Goal: Information Seeking & Learning: Learn about a topic

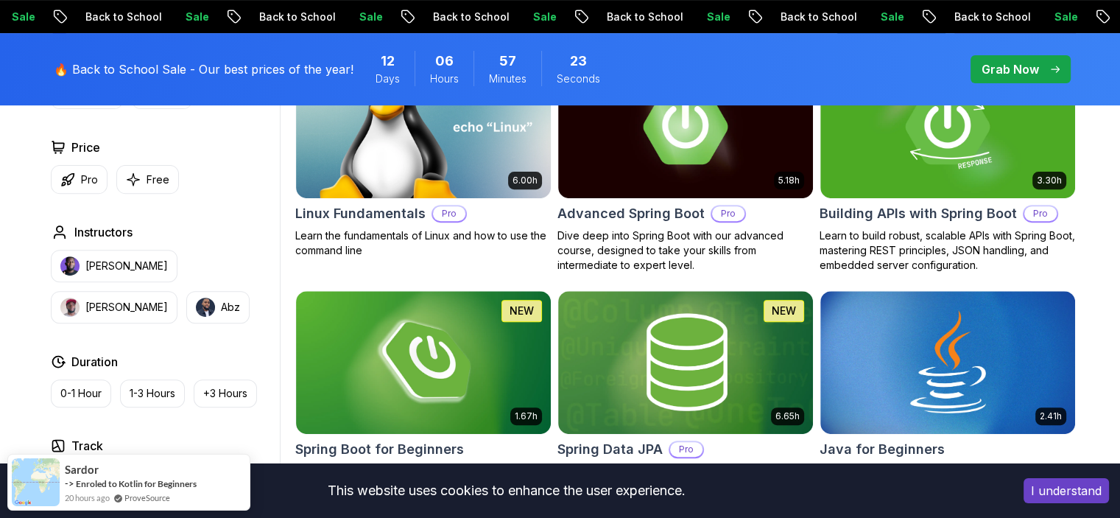
scroll to position [516, 0]
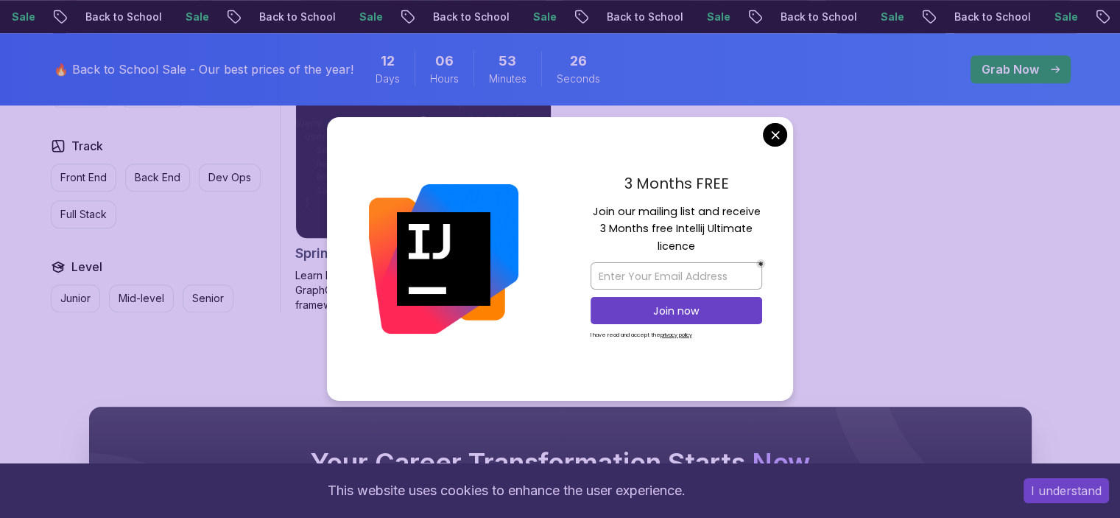
scroll to position [1399, 0]
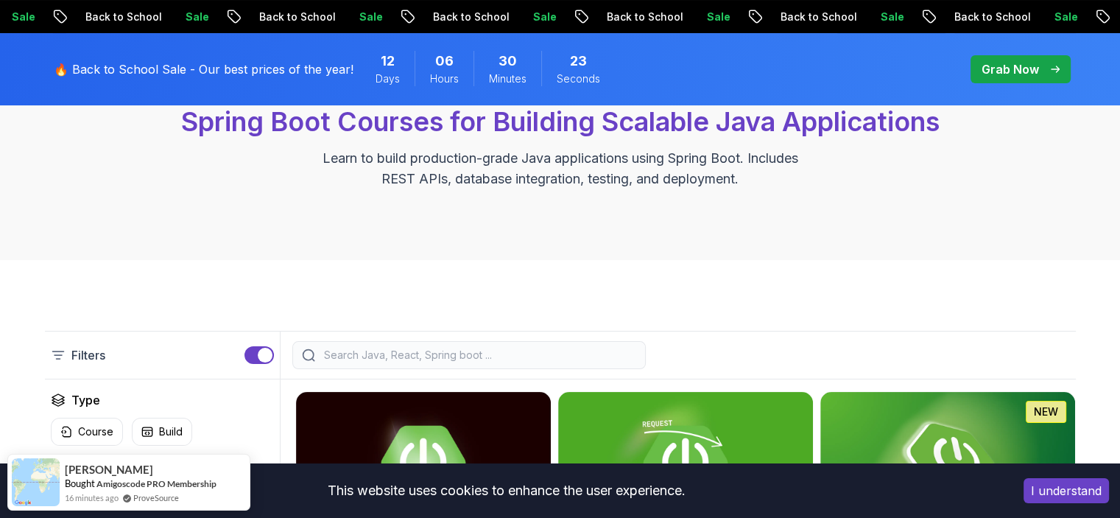
scroll to position [147, 0]
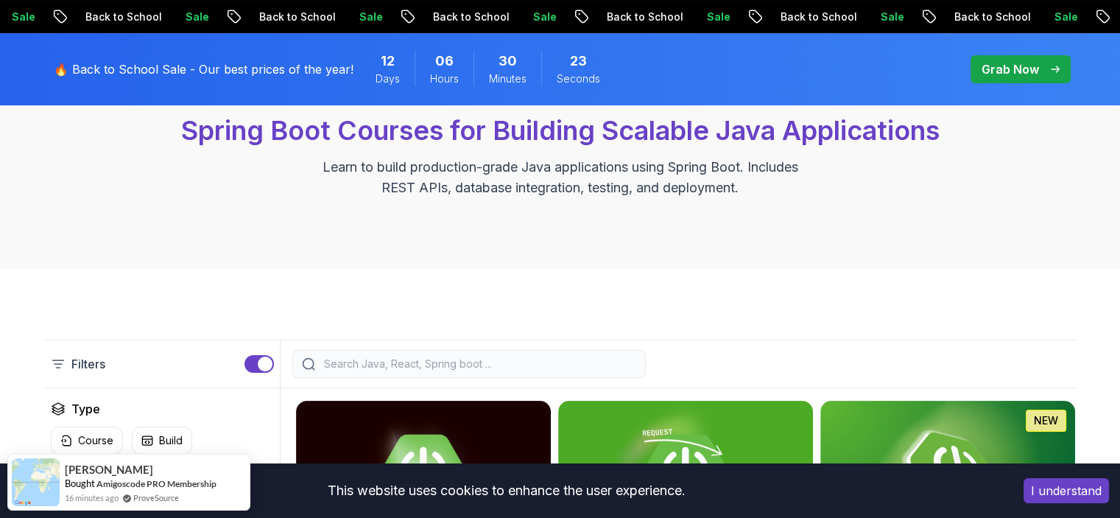
click at [349, 367] on input "search" at bounding box center [478, 363] width 315 height 15
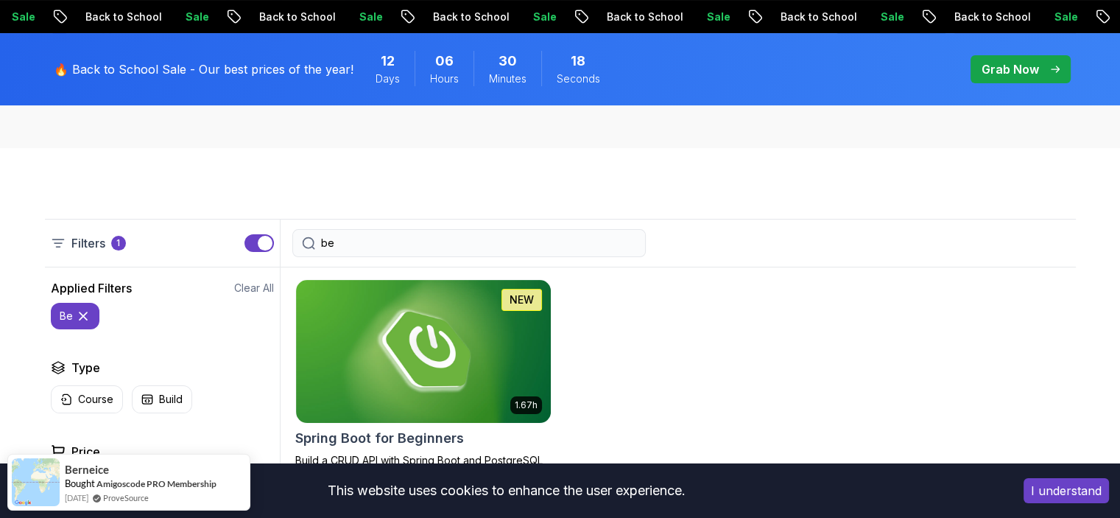
scroll to position [270, 0]
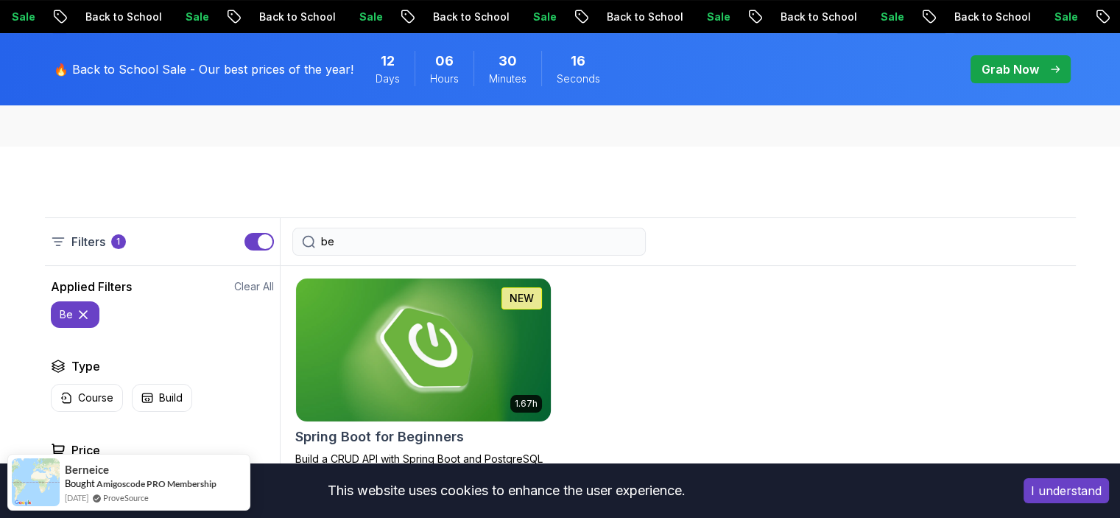
type input "be"
click at [433, 359] on img at bounding box center [422, 350] width 267 height 150
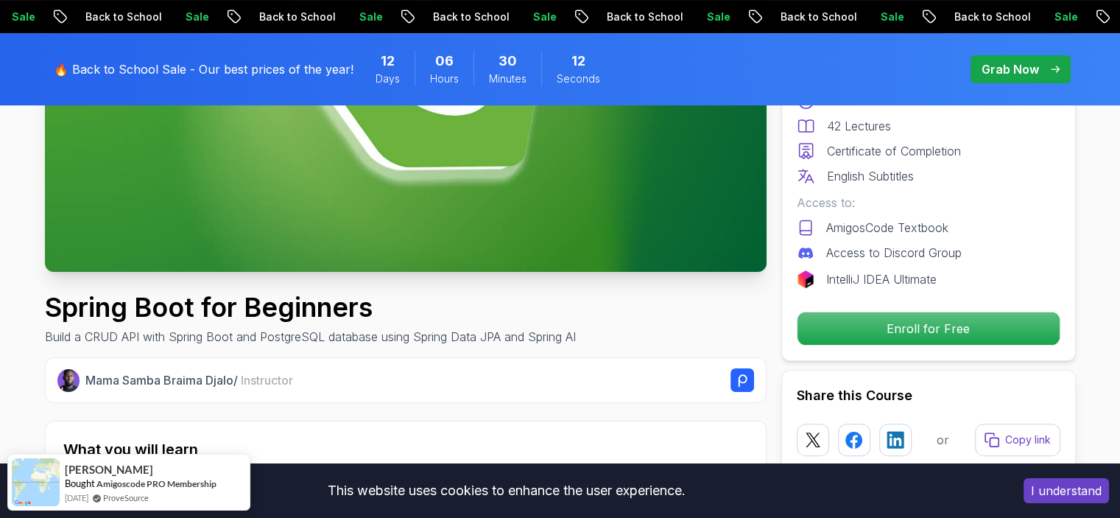
scroll to position [319, 0]
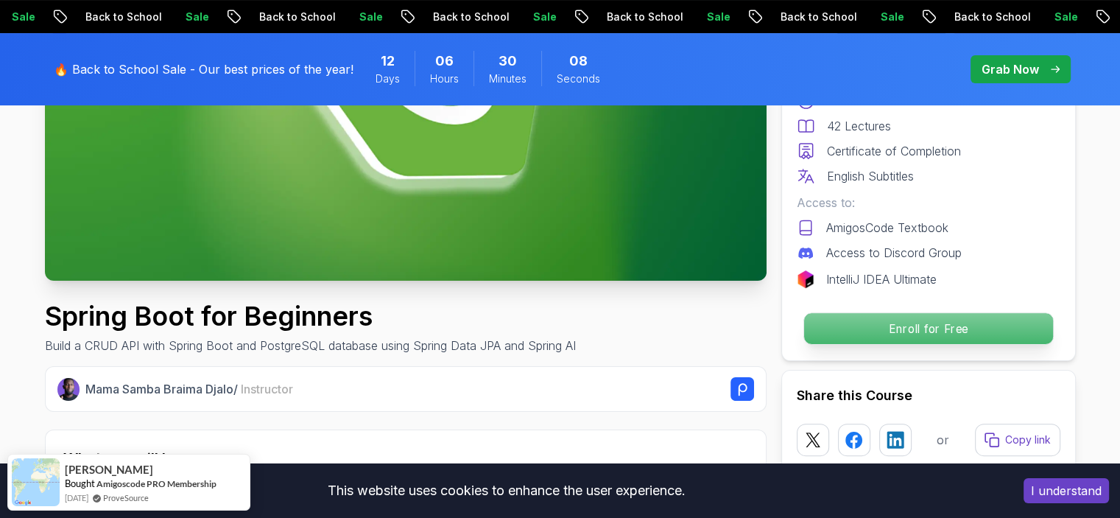
click at [937, 328] on p "Enroll for Free" at bounding box center [928, 328] width 249 height 31
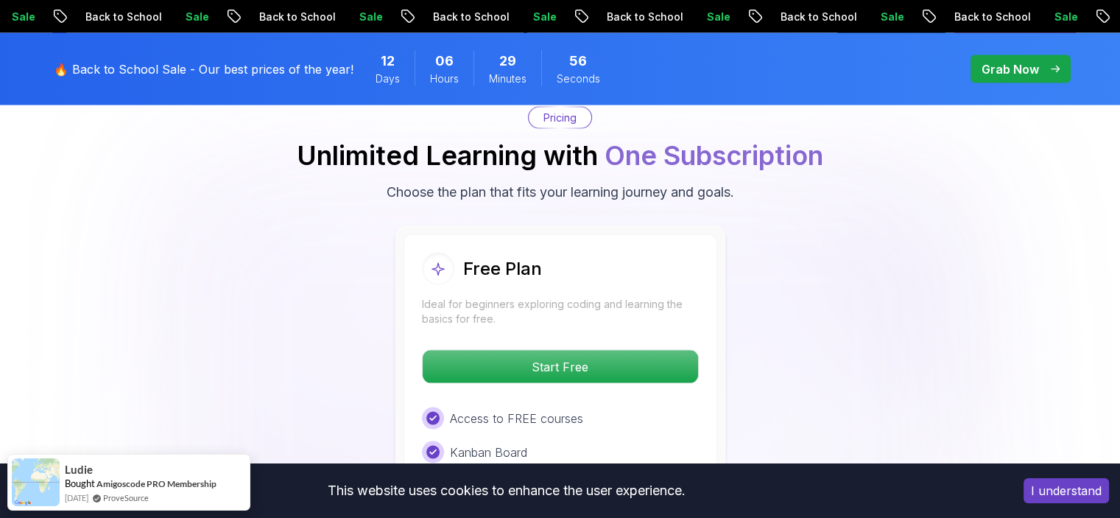
scroll to position [3017, 0]
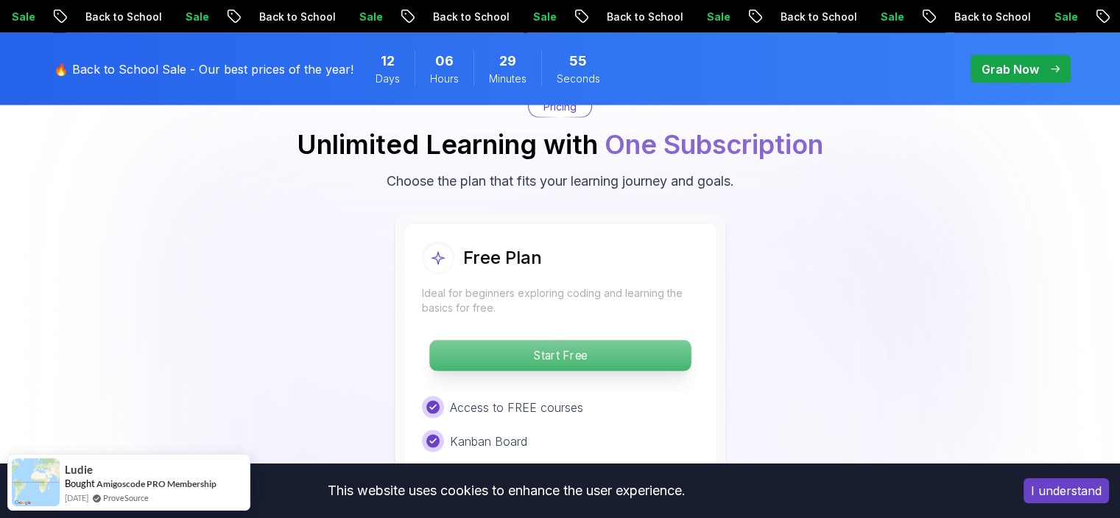
click at [531, 340] on p "Start Free" at bounding box center [559, 355] width 261 height 31
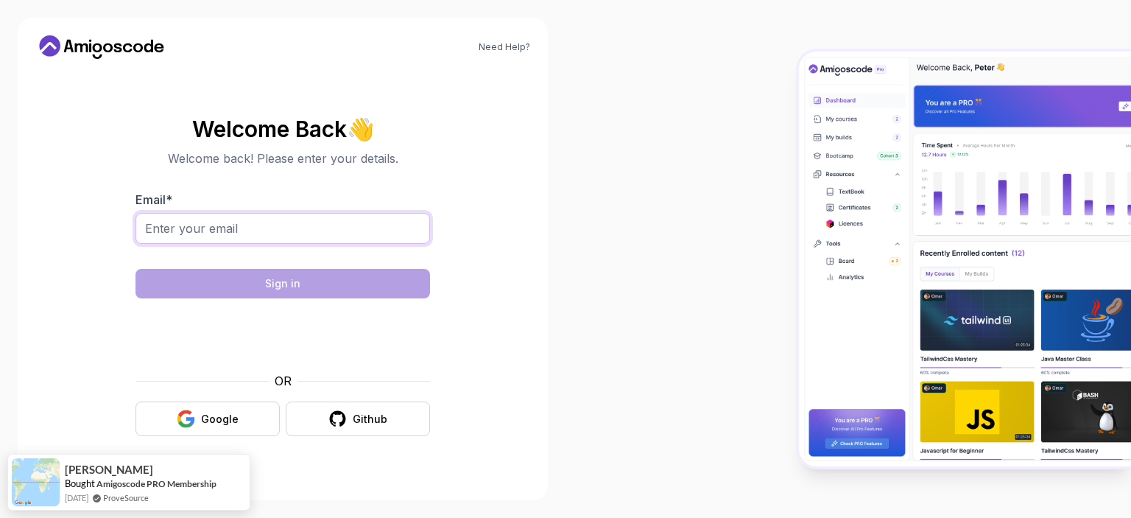
click at [204, 227] on input "Email *" at bounding box center [283, 228] width 295 height 31
click at [69, 213] on section "Welcome Back 👋 Welcome back! Please enter your details. Email * Sign in OR Goog…" at bounding box center [282, 276] width 495 height 348
click at [255, 229] on input "Email *" at bounding box center [283, 228] width 295 height 31
type input "Asmaa.Ali@Millensys.com"
click at [478, 155] on section "Welcome Back 👋 Welcome back! Please enter your details. Email * Asmaa.Ali@Mille…" at bounding box center [282, 276] width 495 height 348
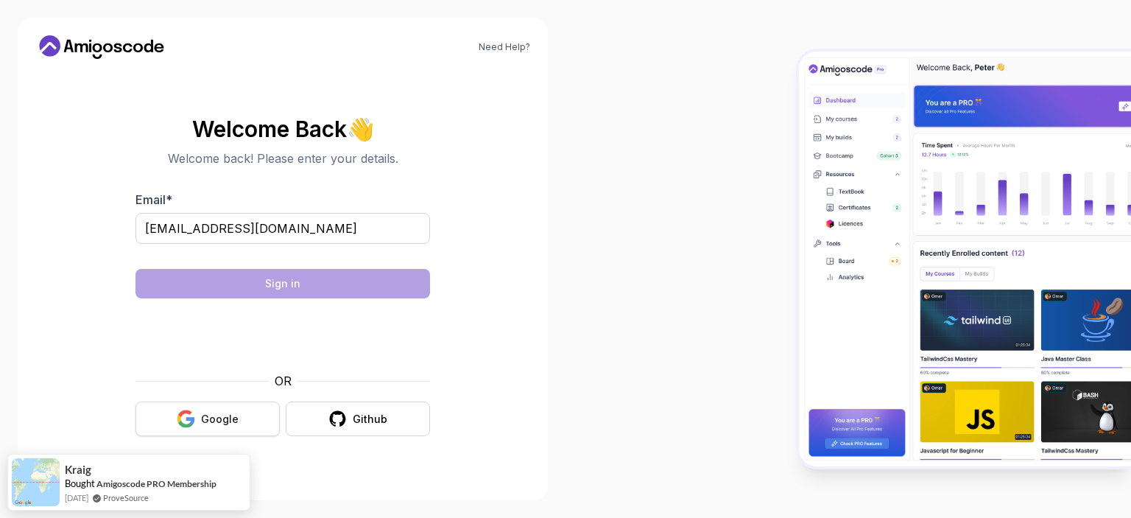
click at [227, 424] on div "Google" at bounding box center [220, 419] width 38 height 15
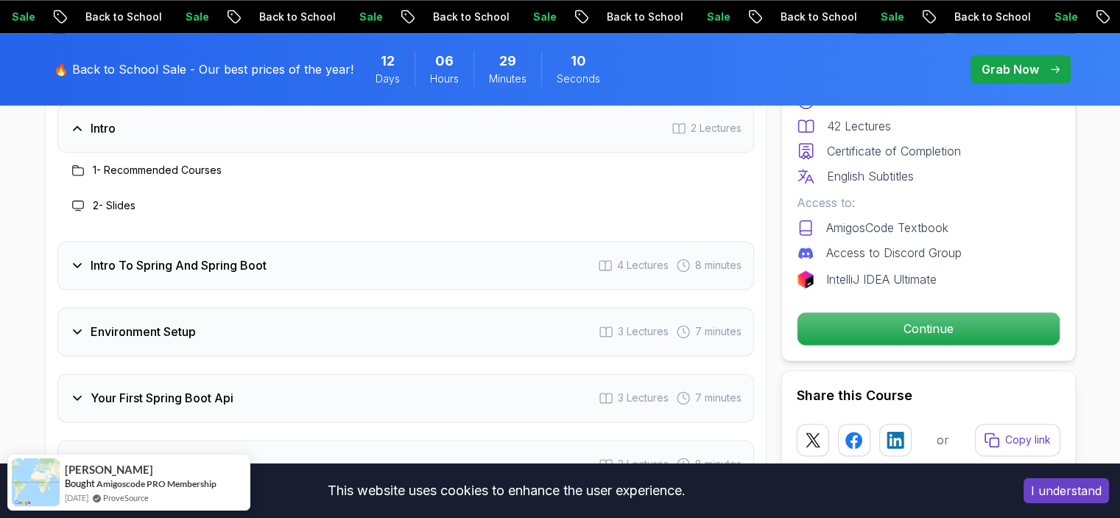
scroll to position [1915, 0]
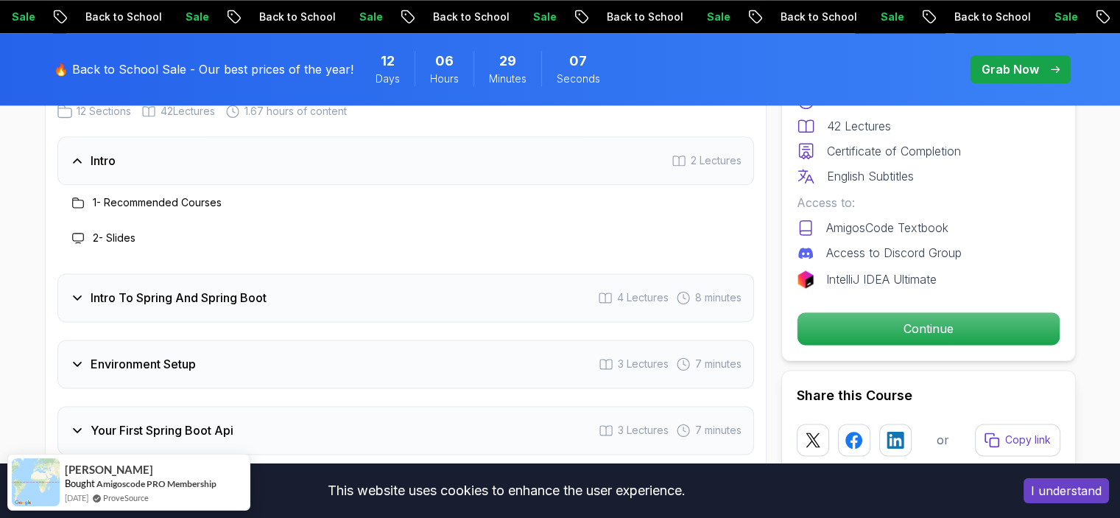
click at [74, 290] on icon at bounding box center [77, 297] width 15 height 15
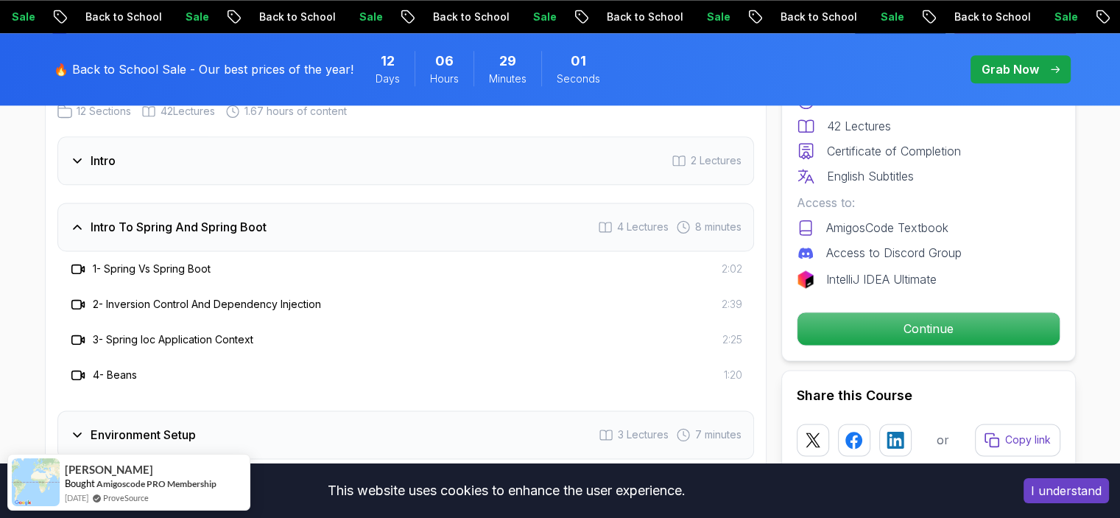
click at [101, 218] on h3 "Intro To Spring And Spring Boot" at bounding box center [179, 227] width 176 height 18
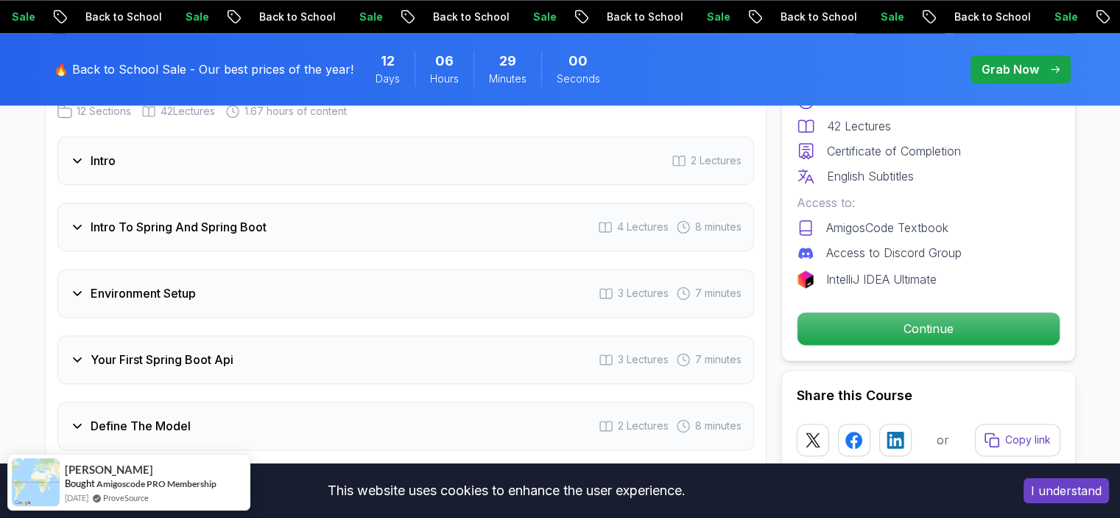
click at [100, 218] on h3 "Intro To Spring And Spring Boot" at bounding box center [179, 227] width 176 height 18
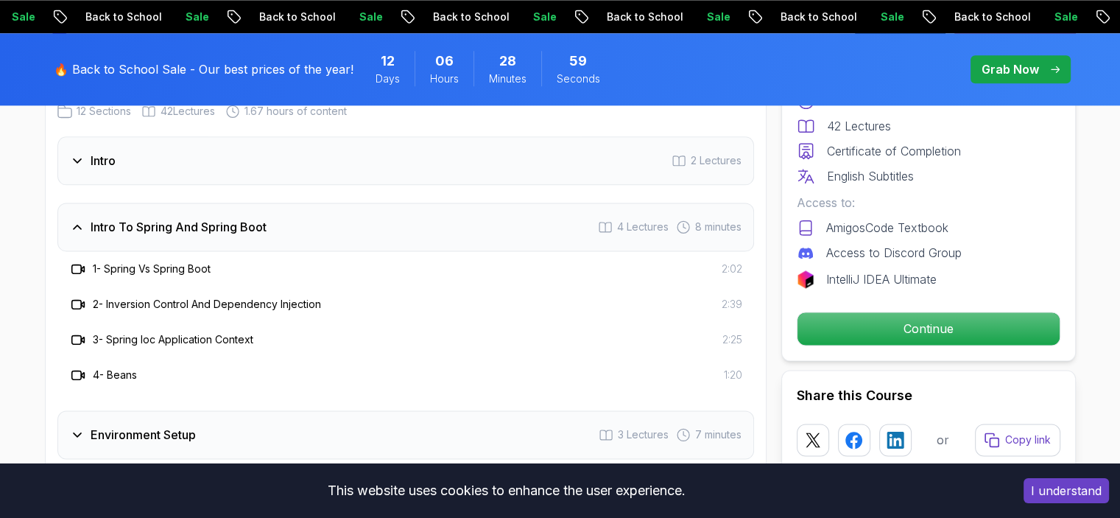
click at [147, 261] on h3 "1 - Spring Vs Spring Boot" at bounding box center [152, 268] width 118 height 15
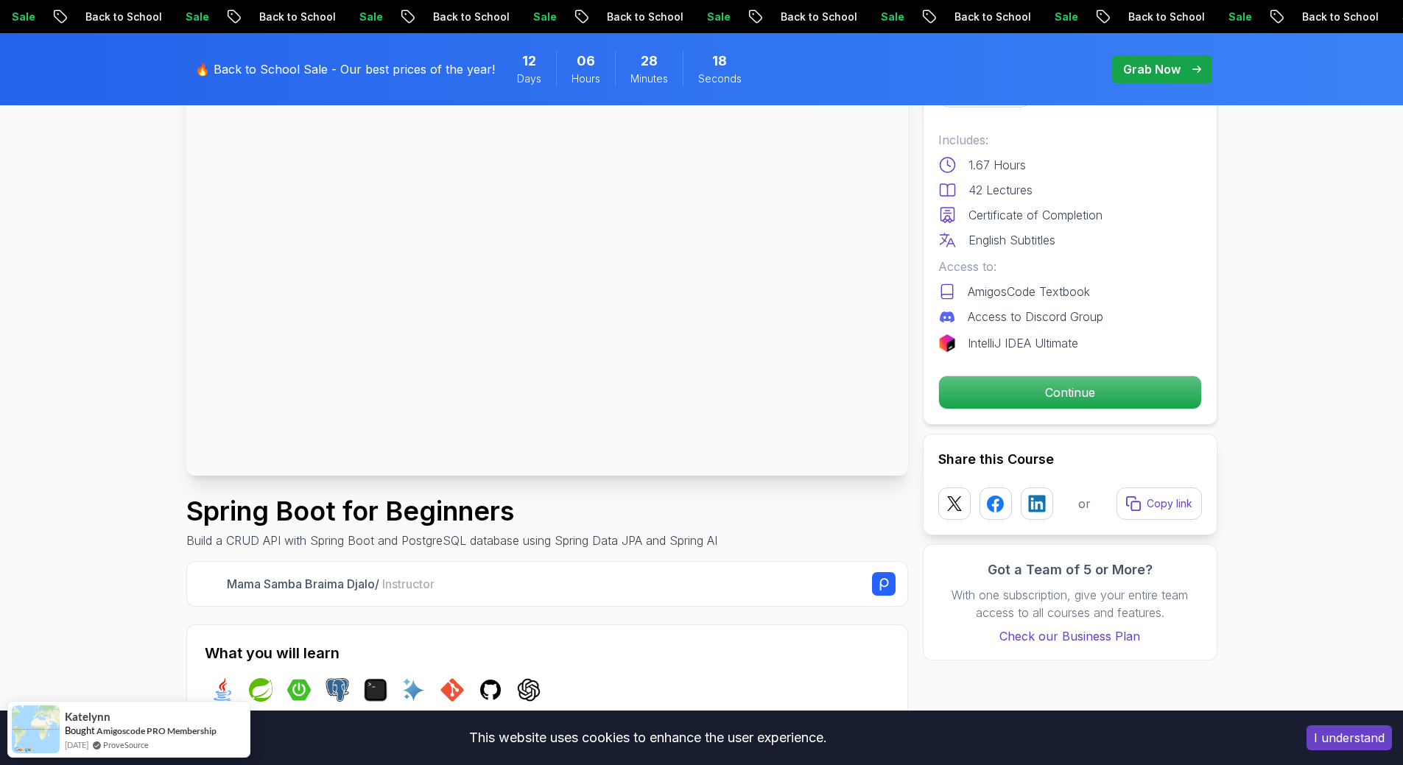
scroll to position [123, 0]
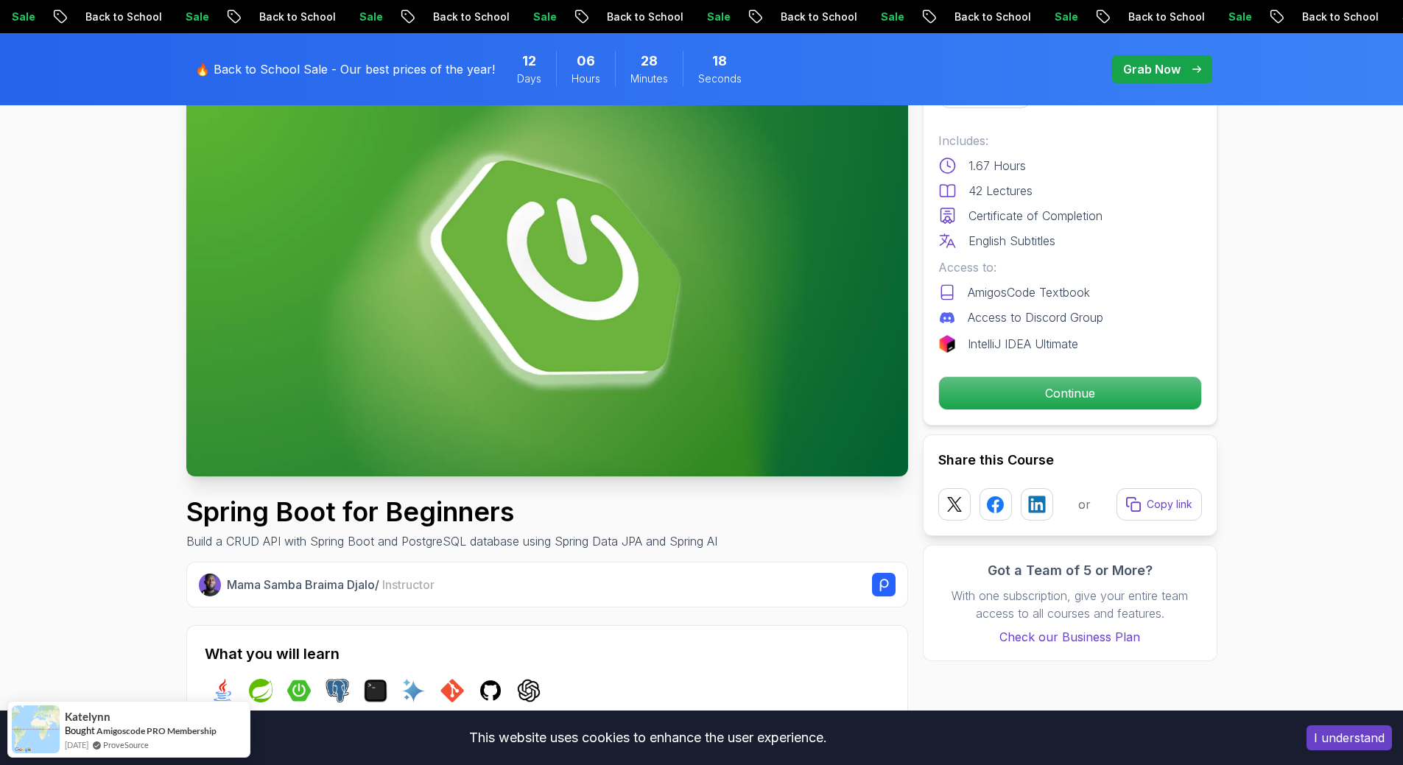
click at [530, 247] on img at bounding box center [547, 274] width 722 height 406
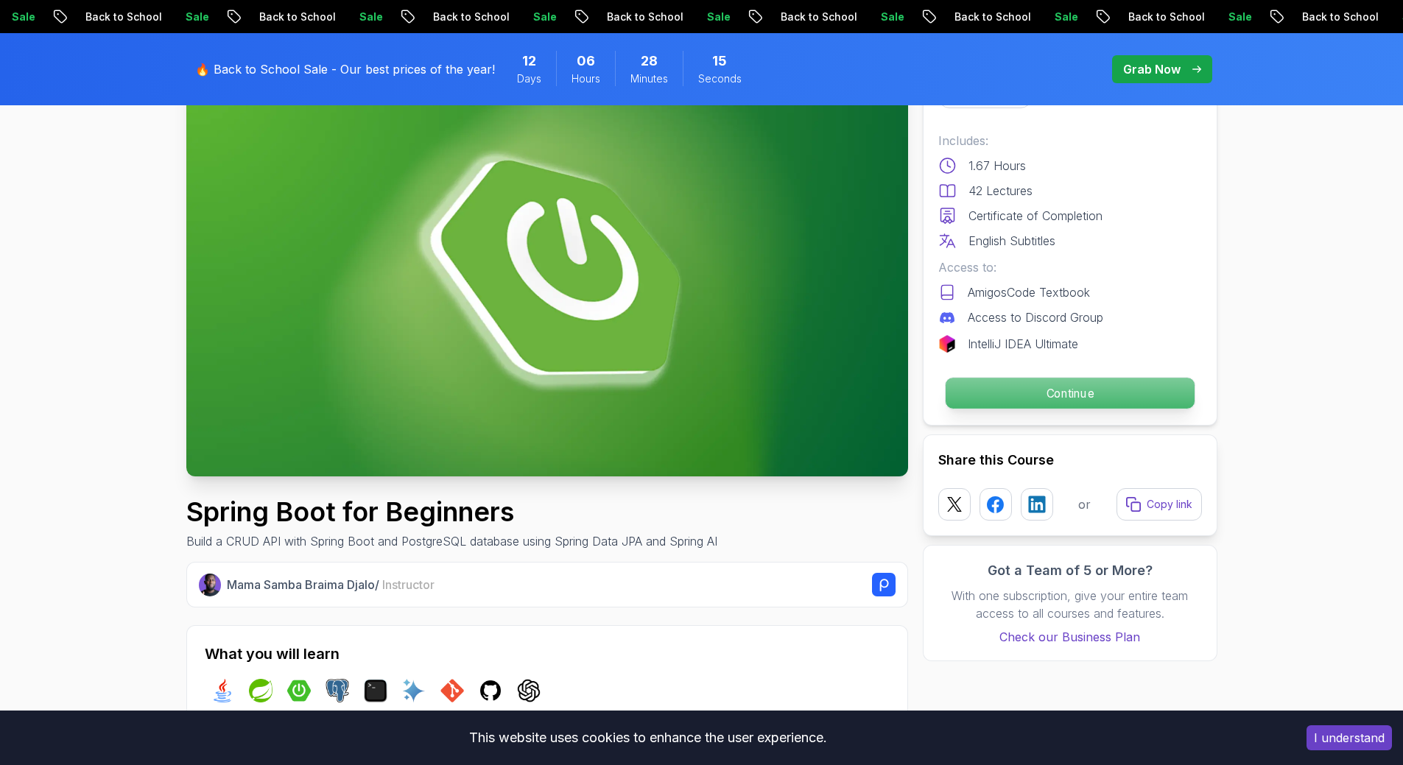
click at [1045, 401] on p "Continue" at bounding box center [1069, 393] width 249 height 31
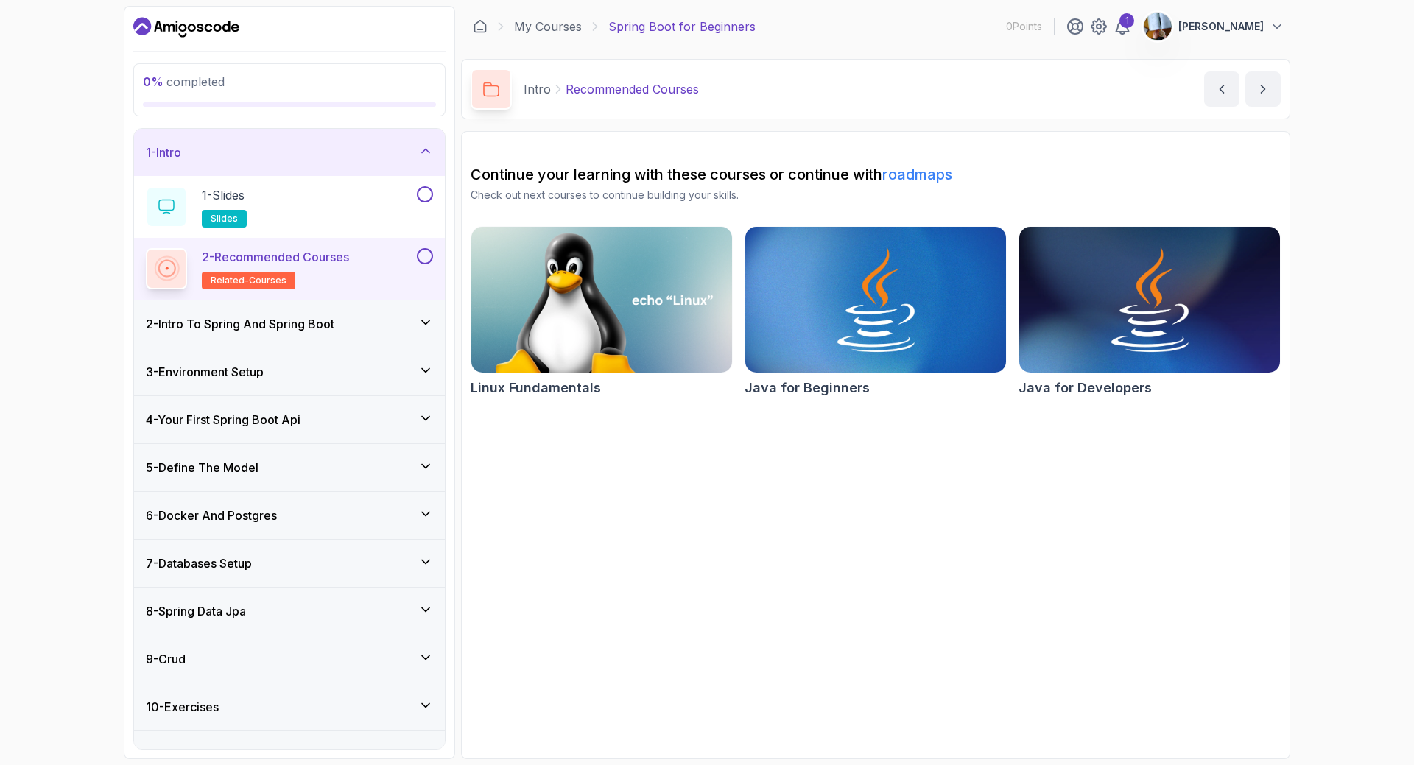
click at [422, 320] on icon at bounding box center [425, 322] width 15 height 15
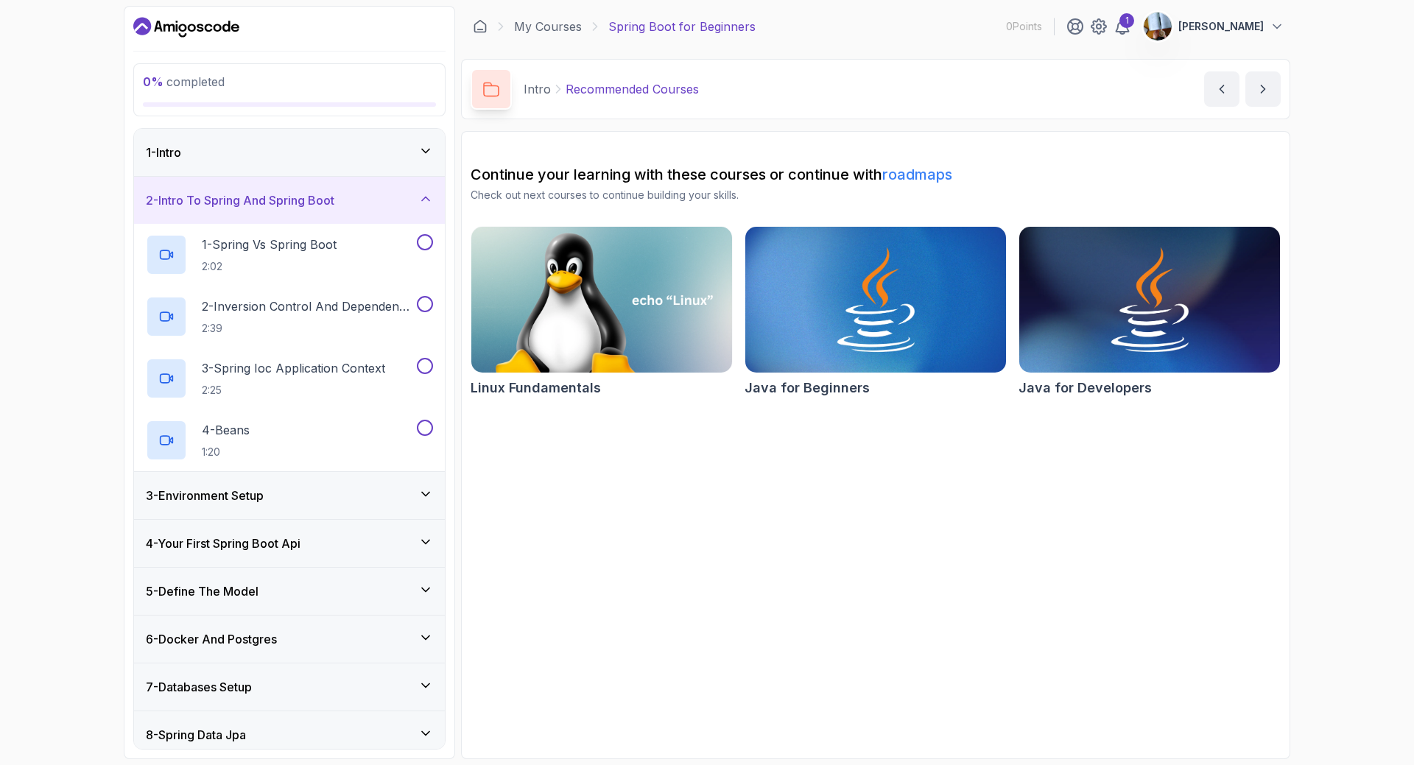
click at [430, 202] on icon at bounding box center [425, 199] width 15 height 15
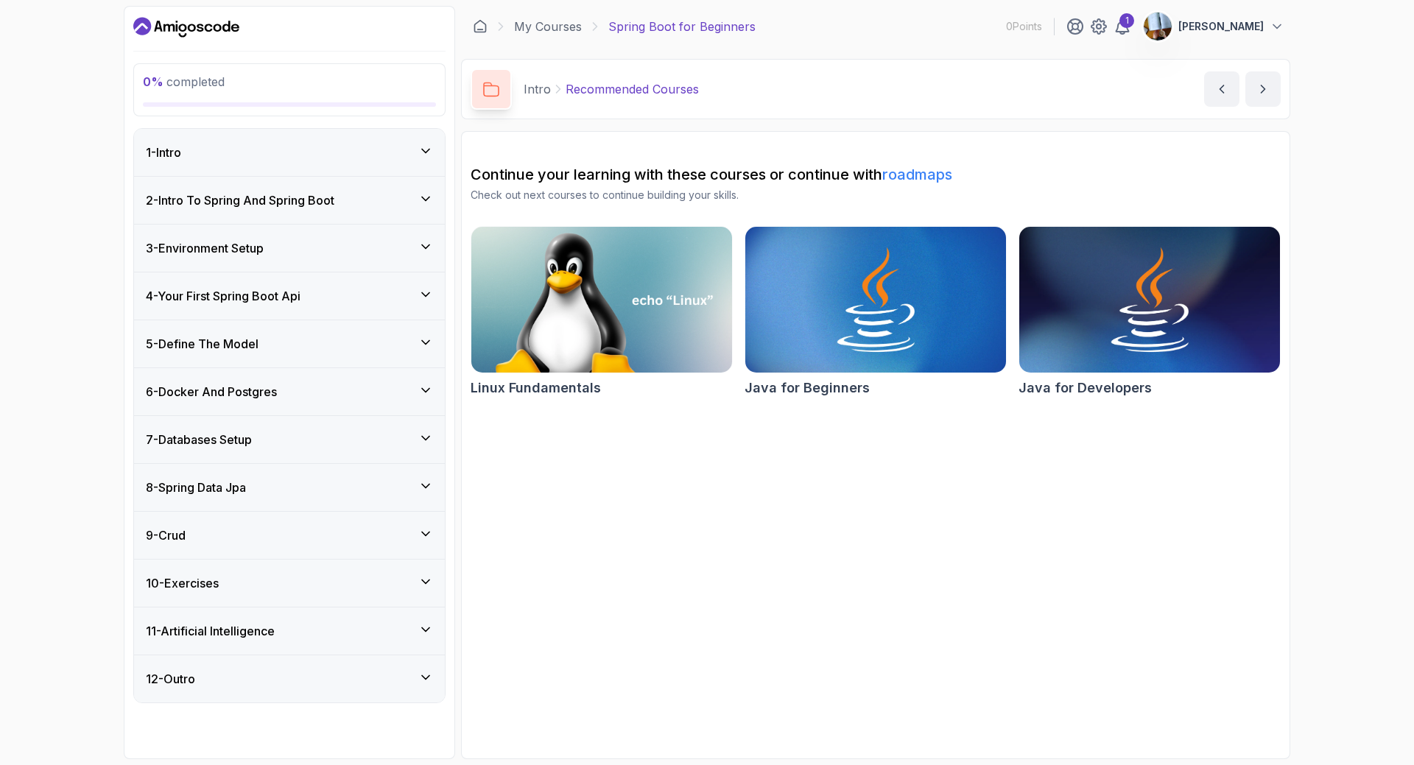
click at [435, 148] on div "1 - Intro" at bounding box center [289, 152] width 311 height 47
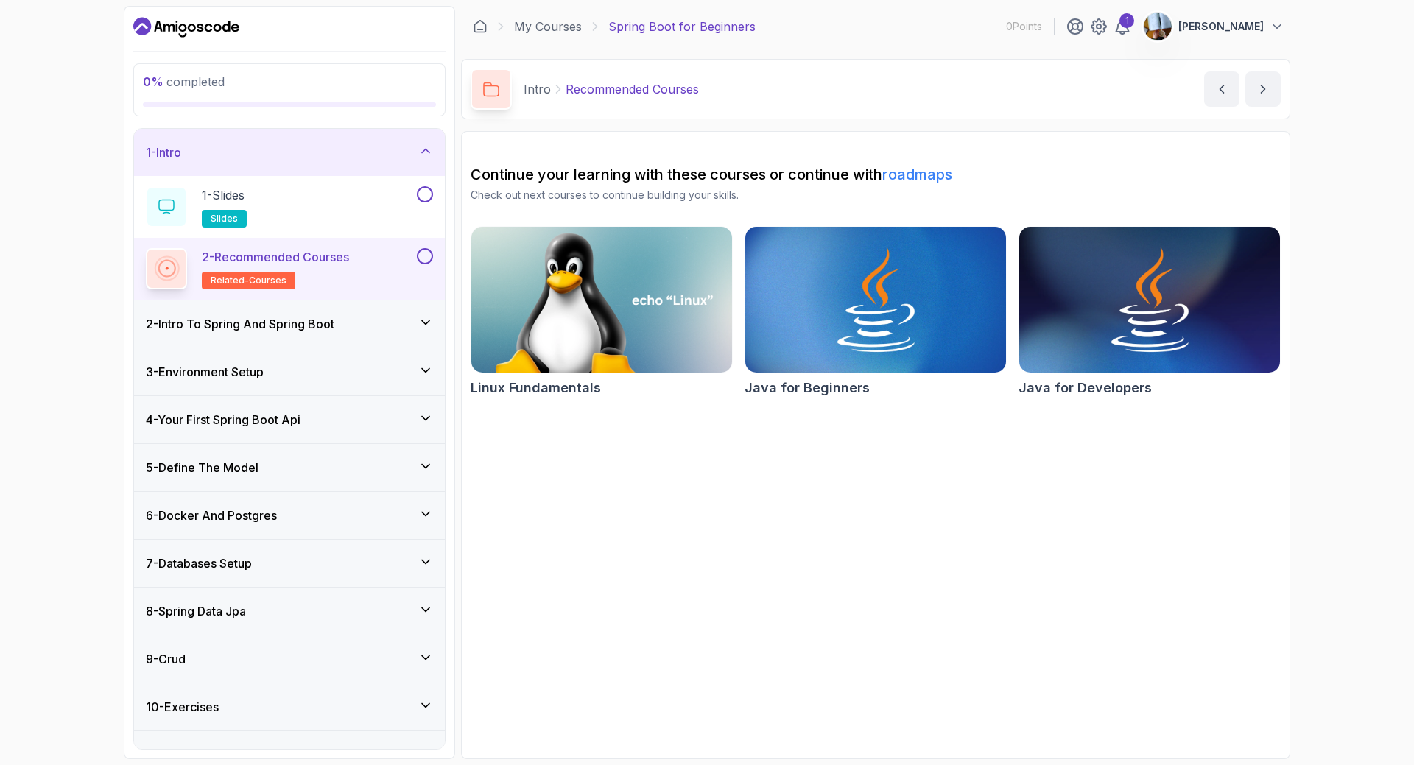
click at [242, 281] on span "related-courses" at bounding box center [249, 281] width 76 height 12
click at [429, 256] on button at bounding box center [425, 256] width 16 height 16
click at [253, 280] on span "related-courses" at bounding box center [249, 281] width 76 height 12
click at [252, 261] on p "2 - Recommended Courses" at bounding box center [275, 257] width 147 height 18
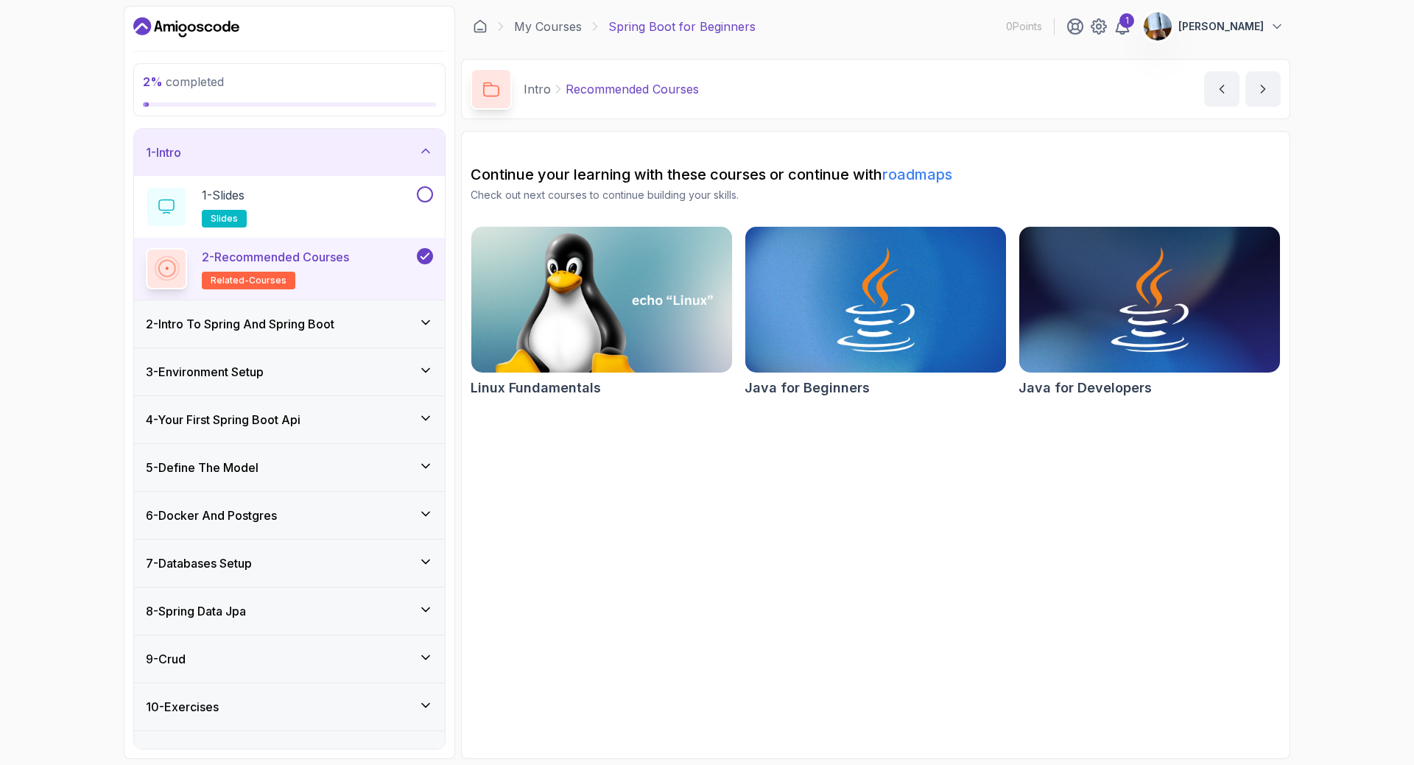
click at [429, 323] on icon at bounding box center [425, 322] width 15 height 15
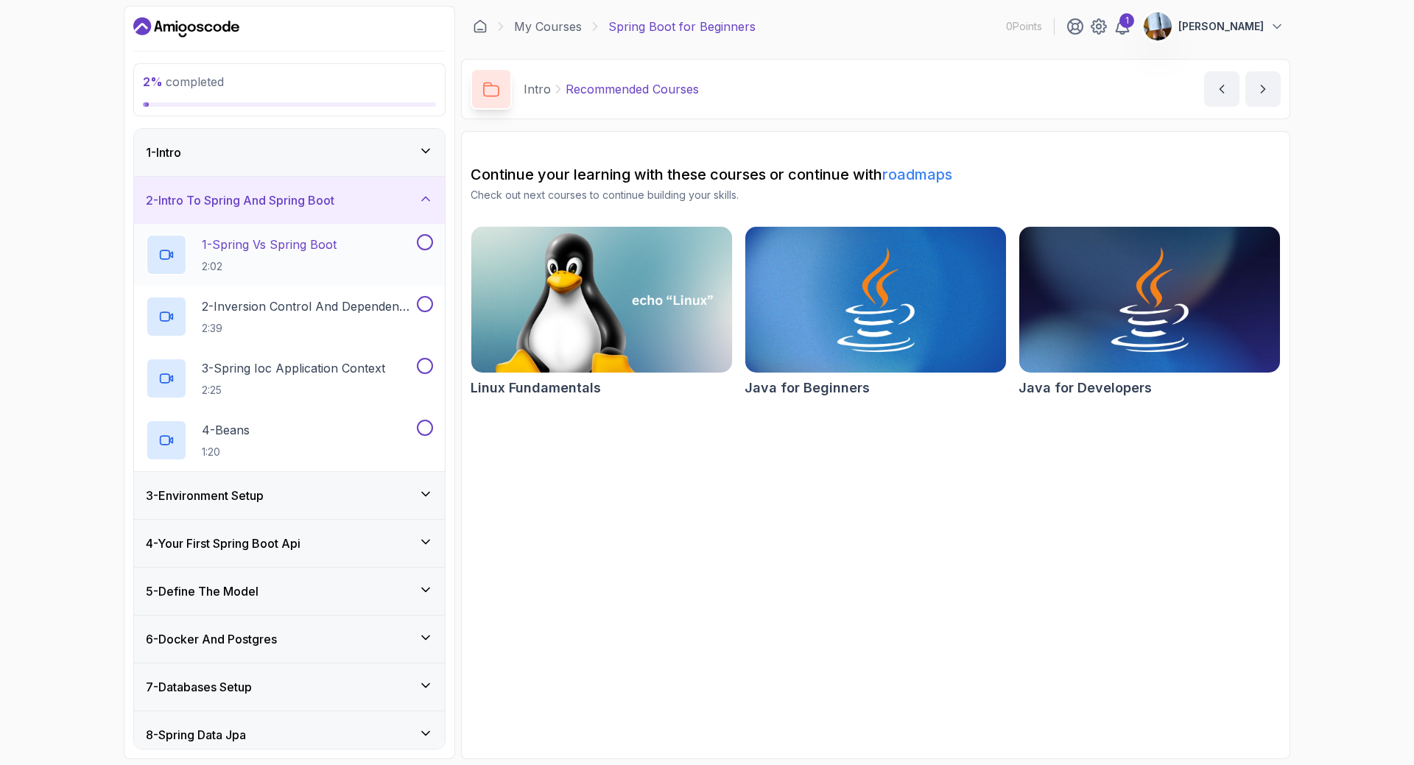
click at [284, 254] on h2 "1 - Spring Vs Spring Boot 2:02" at bounding box center [269, 255] width 135 height 38
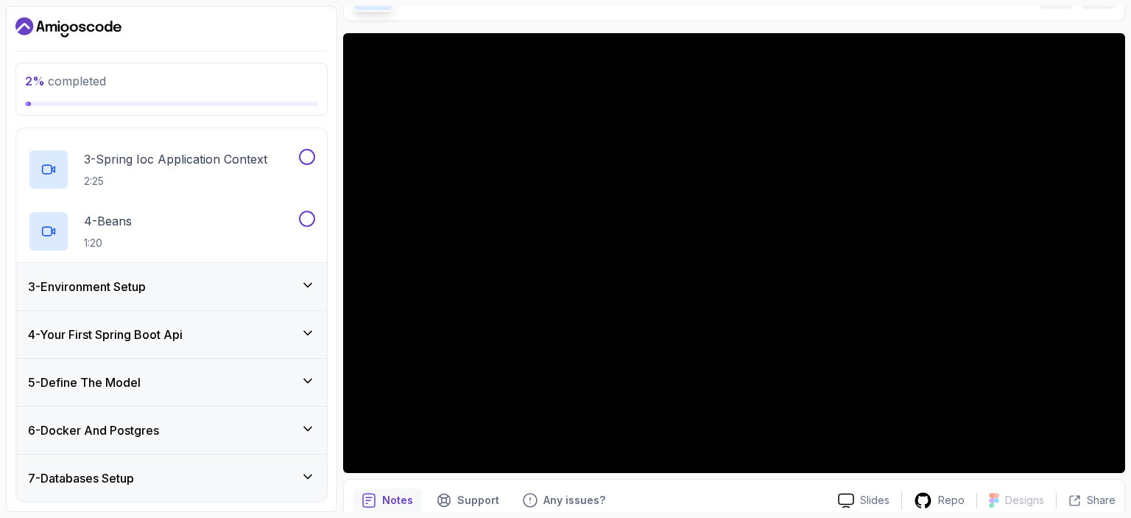
scroll to position [221, 0]
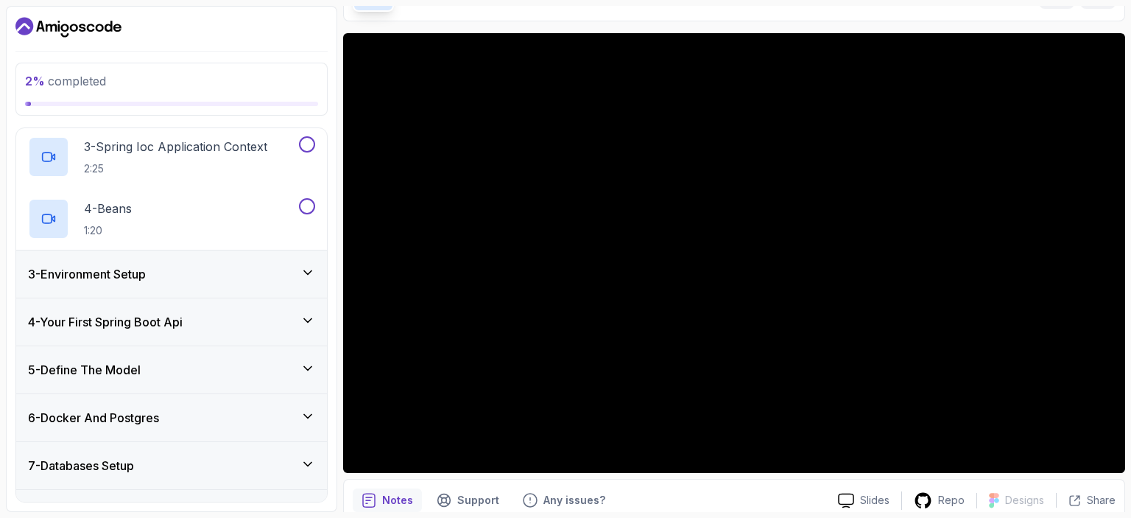
click at [306, 271] on icon at bounding box center [307, 273] width 7 height 4
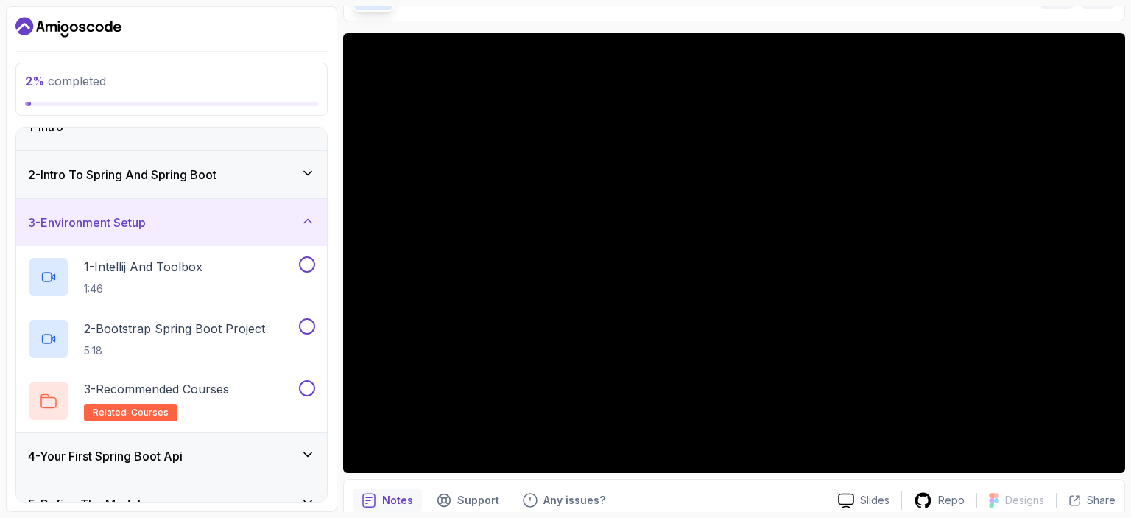
scroll to position [0, 0]
